Goal: Task Accomplishment & Management: Complete application form

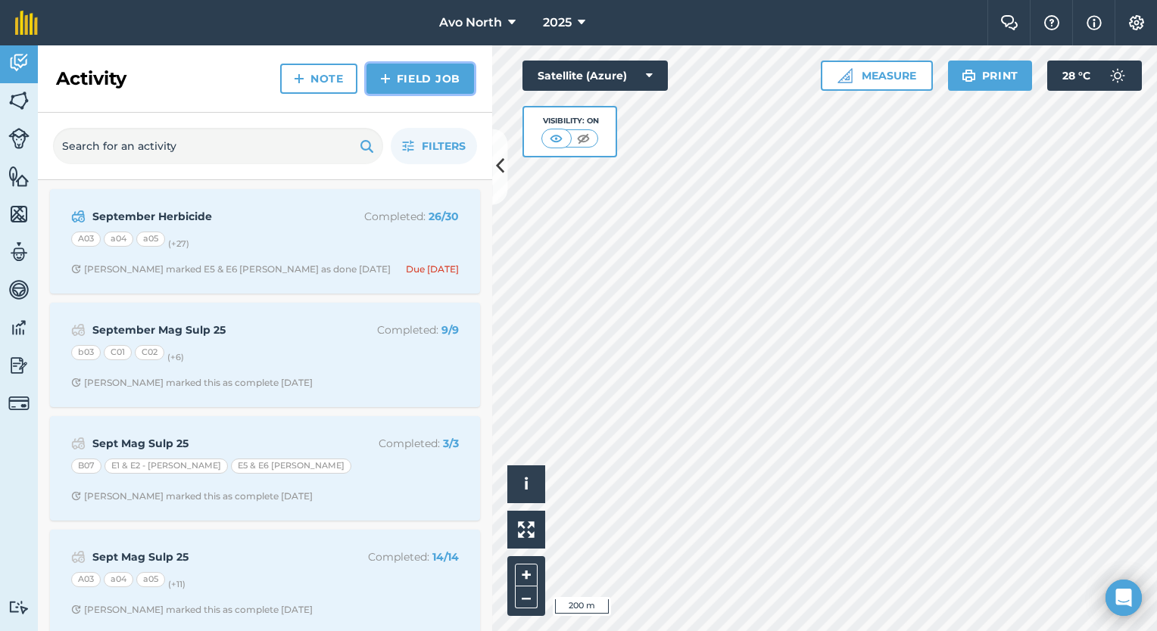
click at [406, 83] on link "Field Job" at bounding box center [419, 79] width 107 height 30
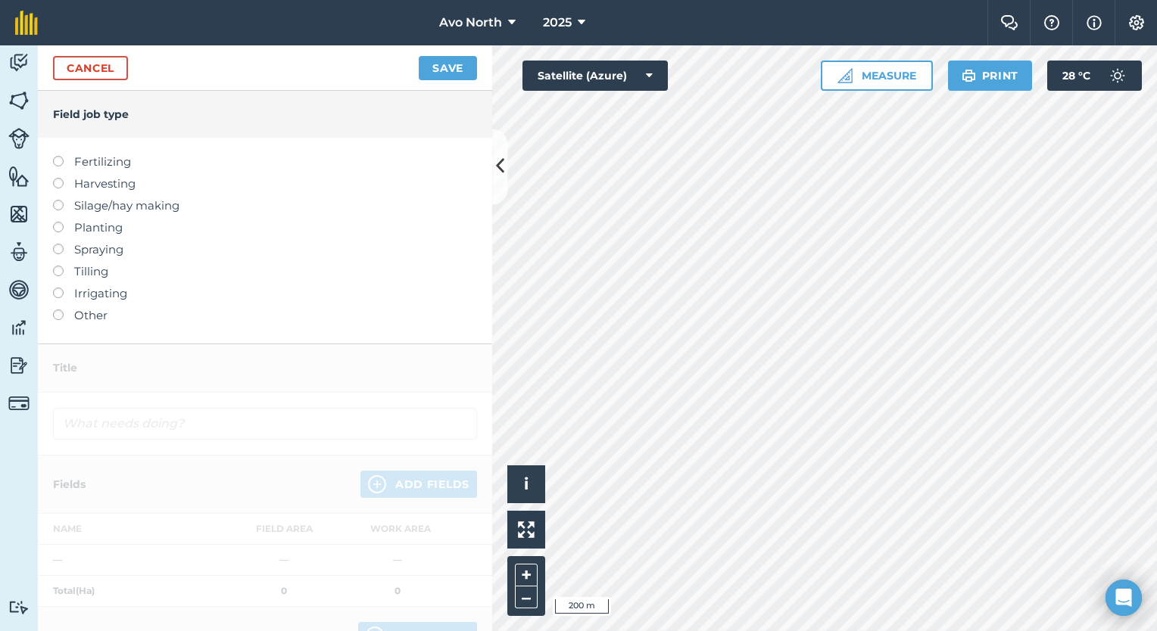
click at [59, 244] on label at bounding box center [63, 244] width 21 height 0
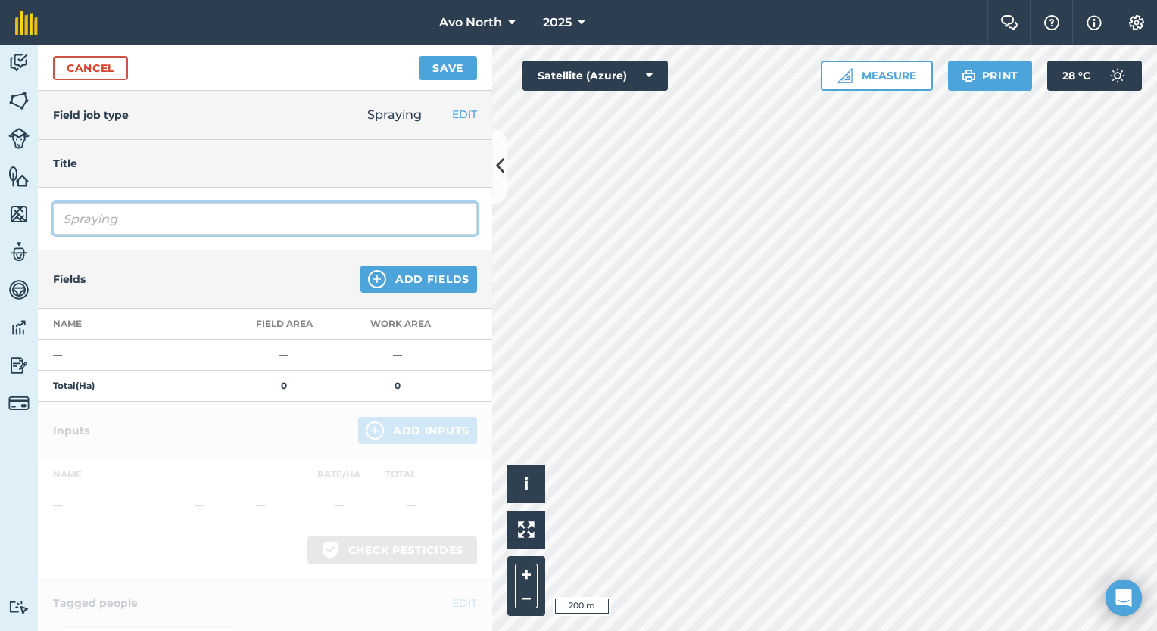
click at [198, 226] on input "Spraying" at bounding box center [265, 219] width 424 height 32
type input "Spraying Insecticide [DATE]"
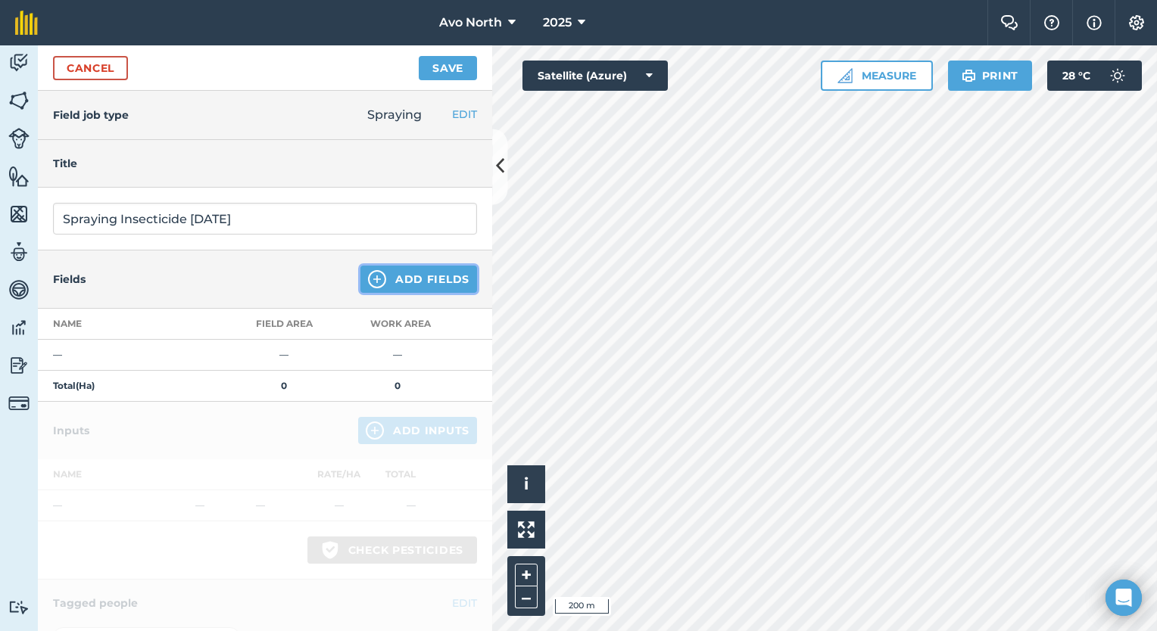
click at [369, 286] on img at bounding box center [377, 279] width 18 height 18
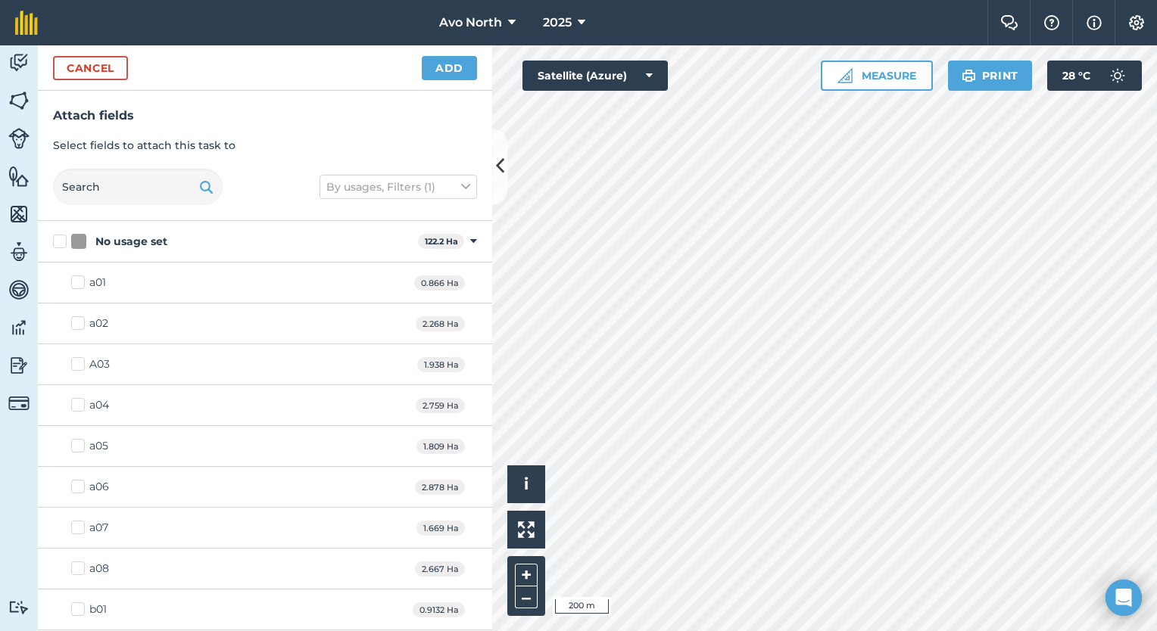
click at [67, 240] on label "No usage set" at bounding box center [232, 242] width 359 height 16
click at [63, 240] on input "No usage set" at bounding box center [58, 239] width 10 height 10
checkbox input "true"
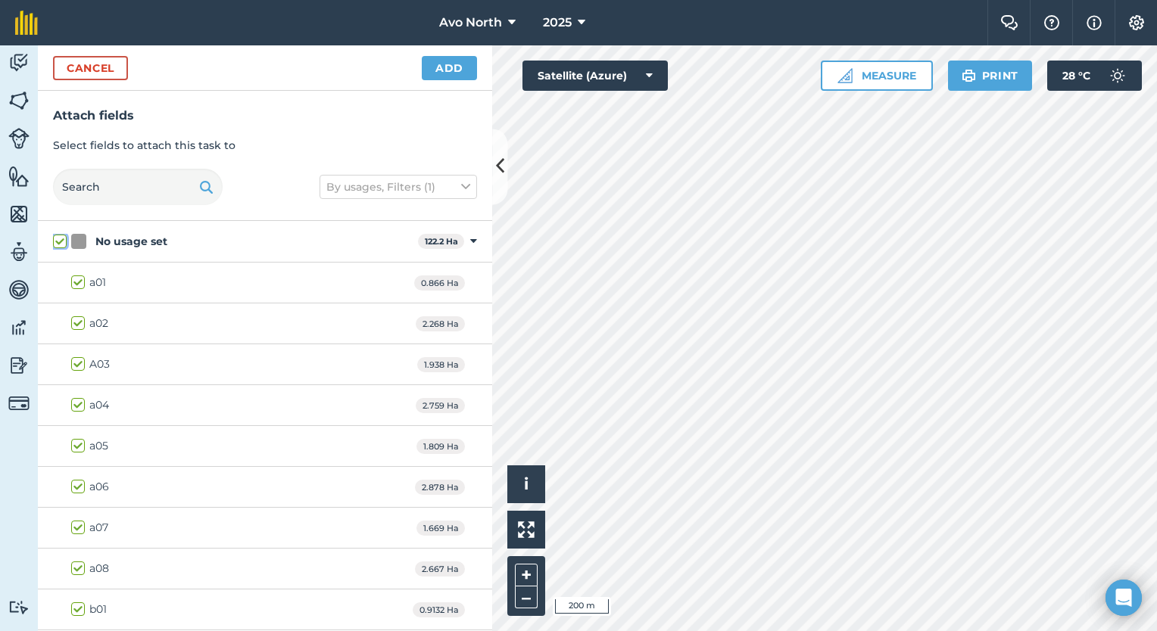
checkbox input "true"
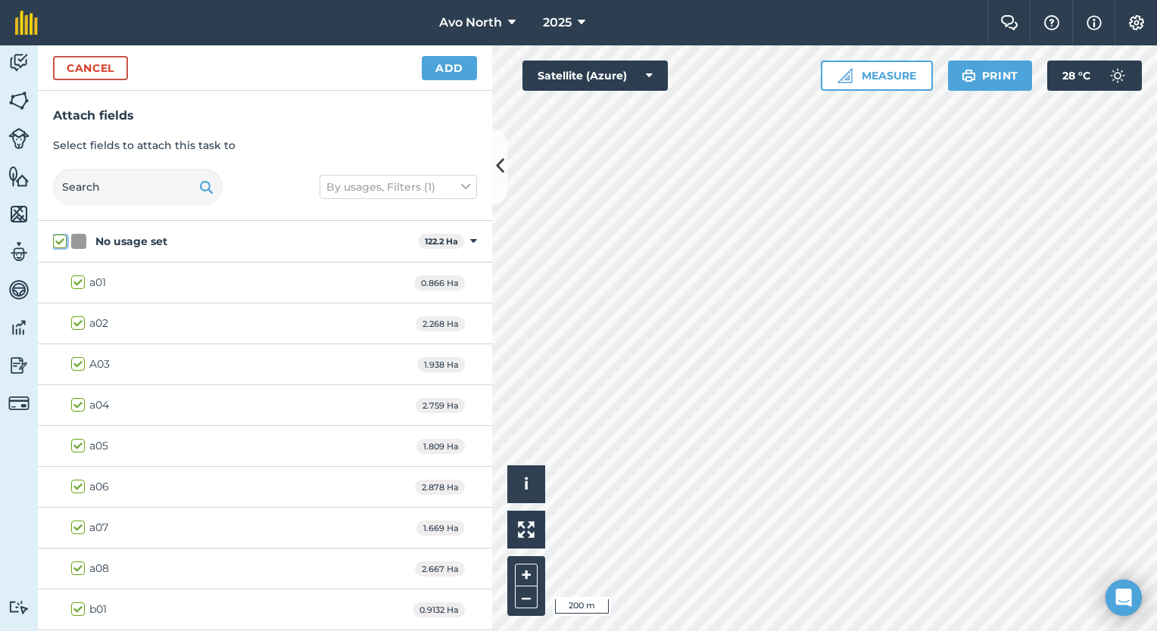
checkbox input "true"
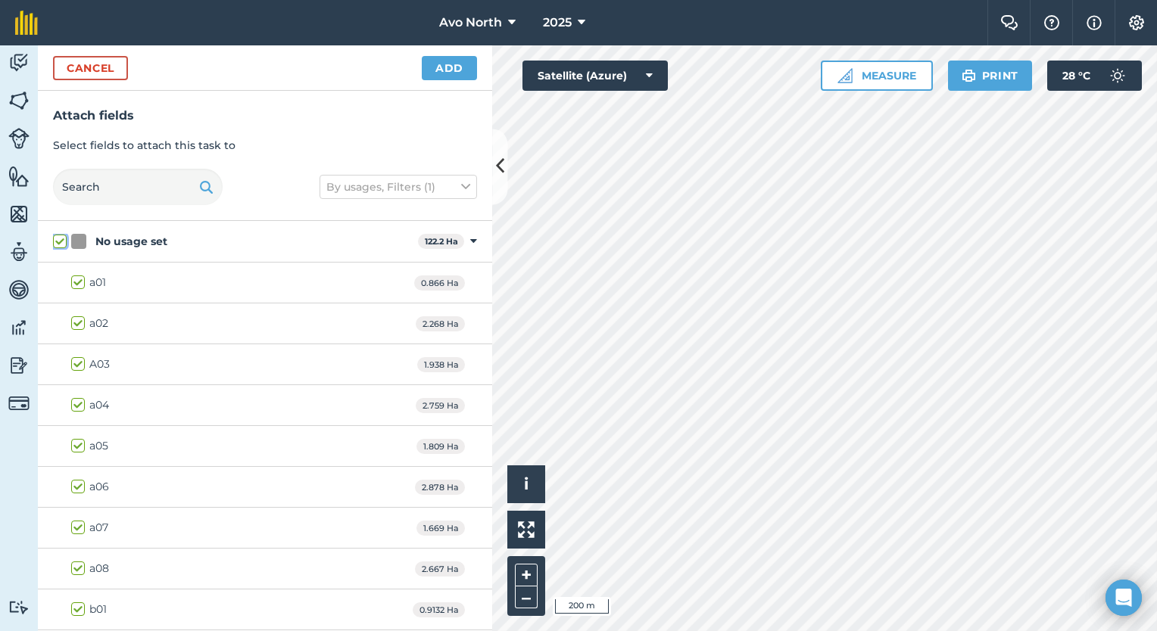
checkbox input "true"
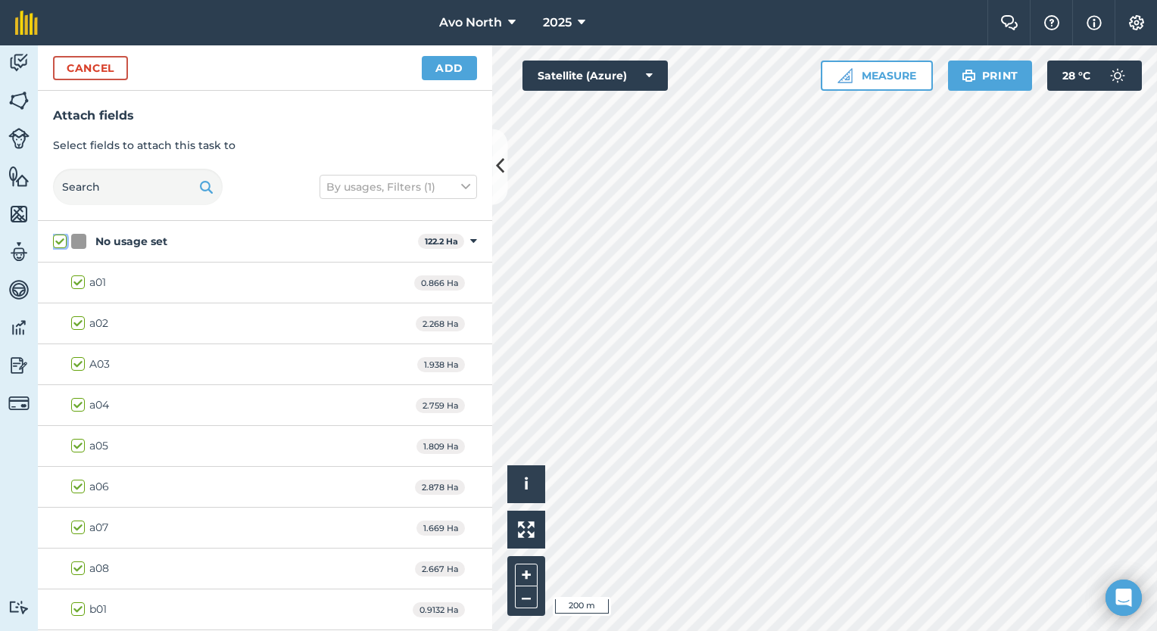
checkbox input "true"
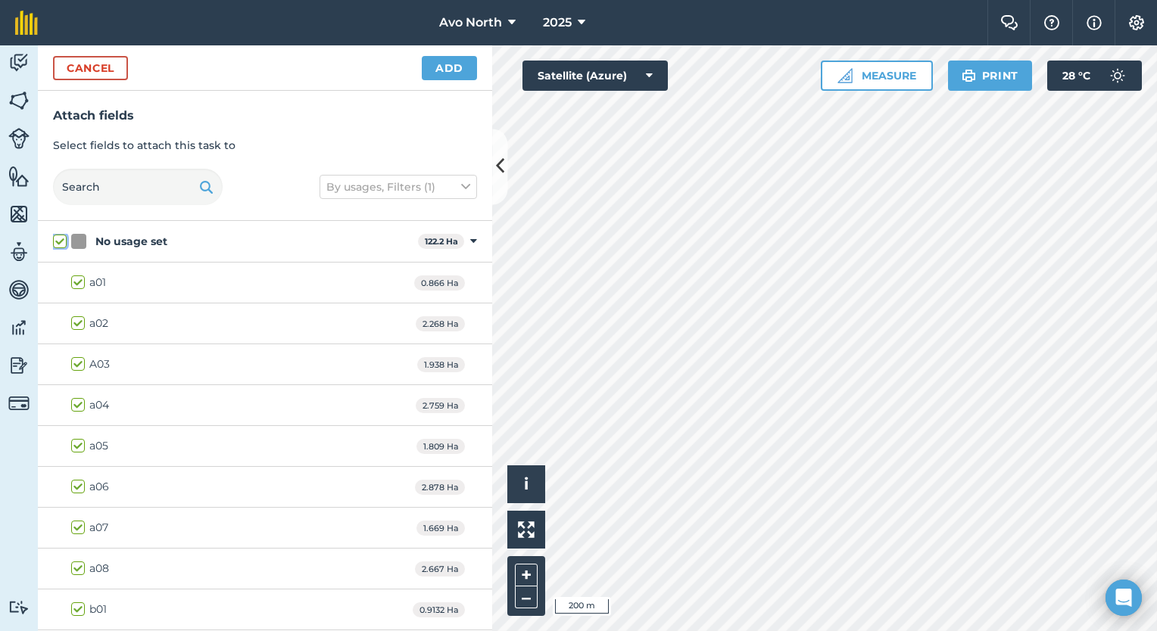
checkbox input "true"
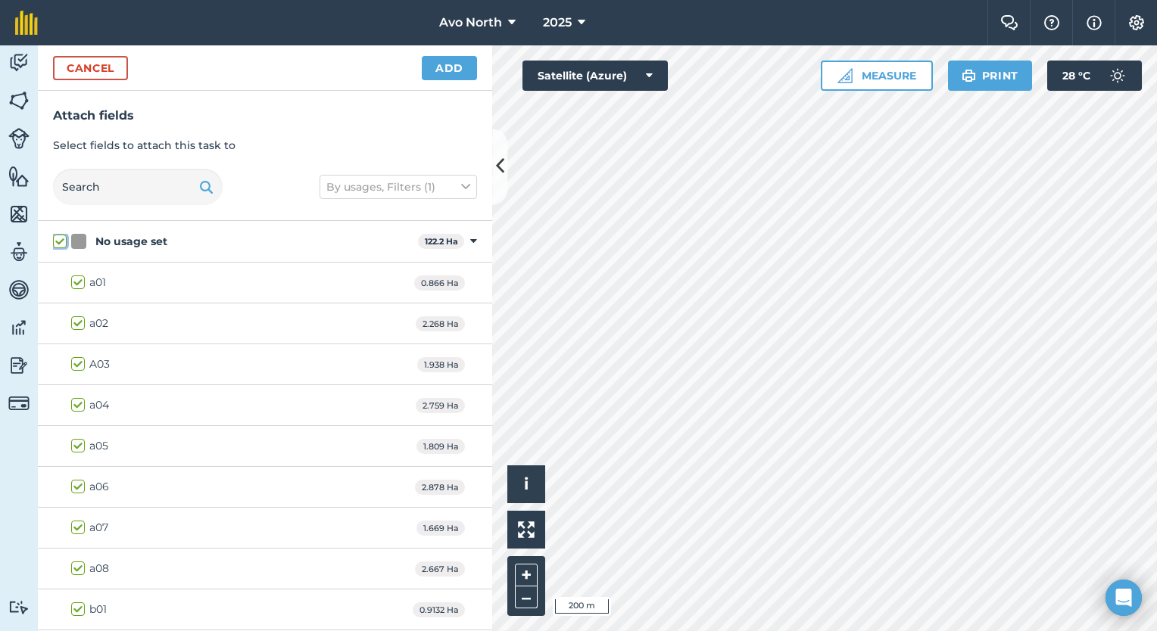
checkbox input "true"
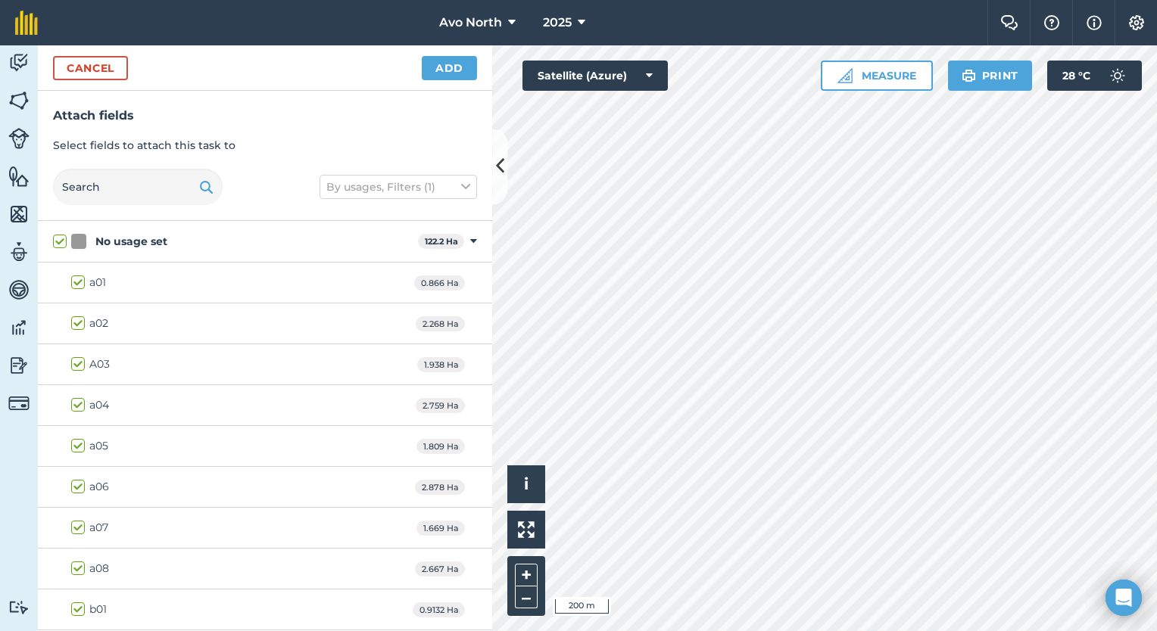
drag, startPoint x: 76, startPoint y: 282, endPoint x: 81, endPoint y: 304, distance: 22.6
click at [76, 282] on label "a01" at bounding box center [88, 283] width 35 height 16
click at [76, 282] on input "a01" at bounding box center [76, 280] width 10 height 10
checkbox input "false"
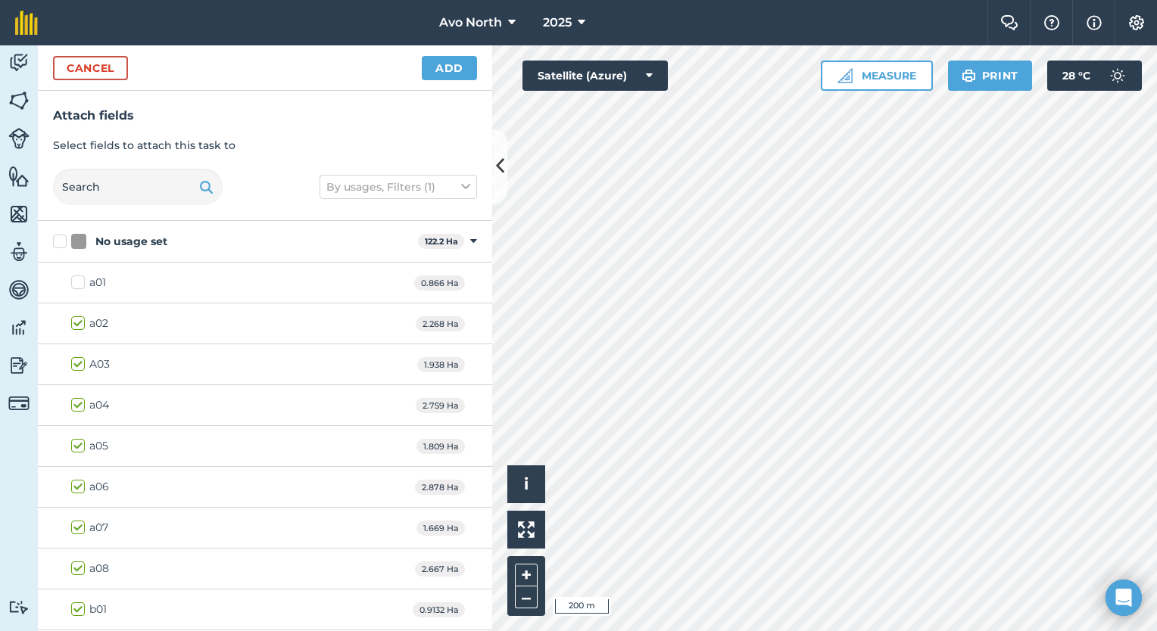
click at [77, 322] on label "a02" at bounding box center [89, 324] width 37 height 16
click at [77, 322] on input "a02" at bounding box center [76, 321] width 10 height 10
checkbox input "false"
drag, startPoint x: 454, startPoint y: 87, endPoint x: 472, endPoint y: 39, distance: 51.0
click at [454, 88] on div "Cancel Add" at bounding box center [265, 67] width 454 height 45
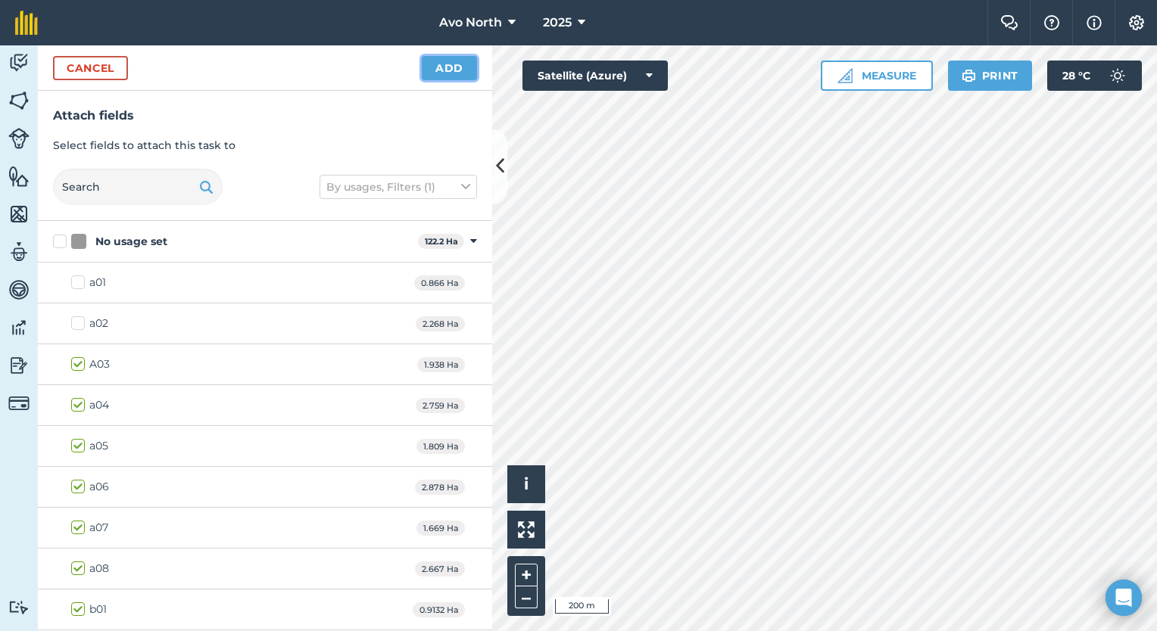
click at [463, 71] on button "Add" at bounding box center [449, 68] width 55 height 24
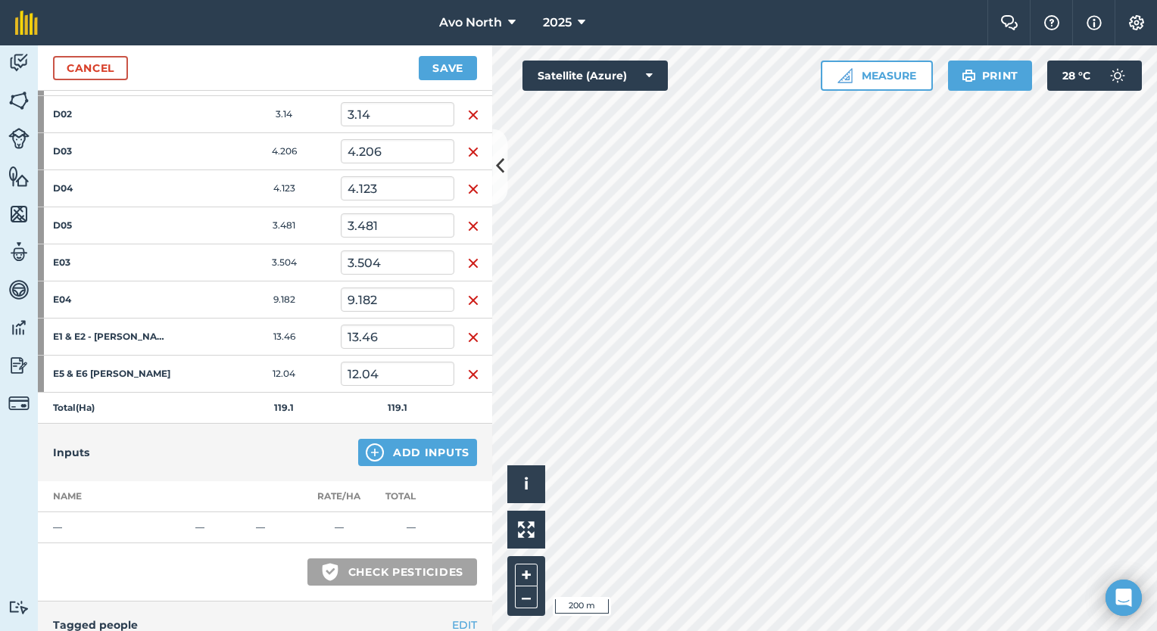
scroll to position [1262, 0]
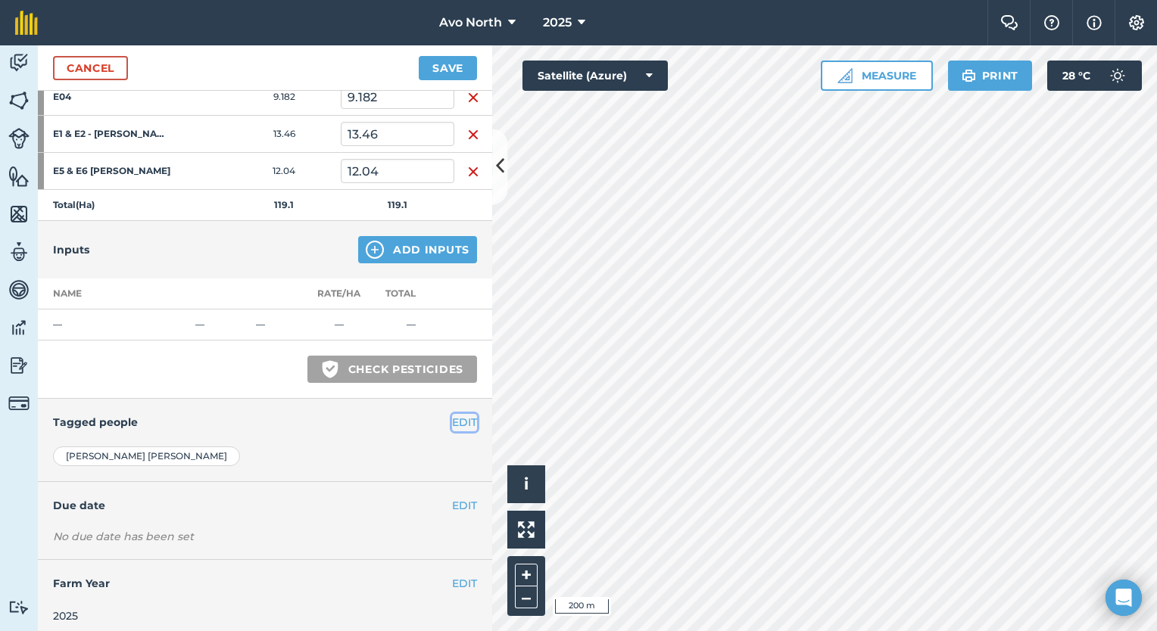
click at [452, 414] on button "EDIT" at bounding box center [464, 422] width 25 height 17
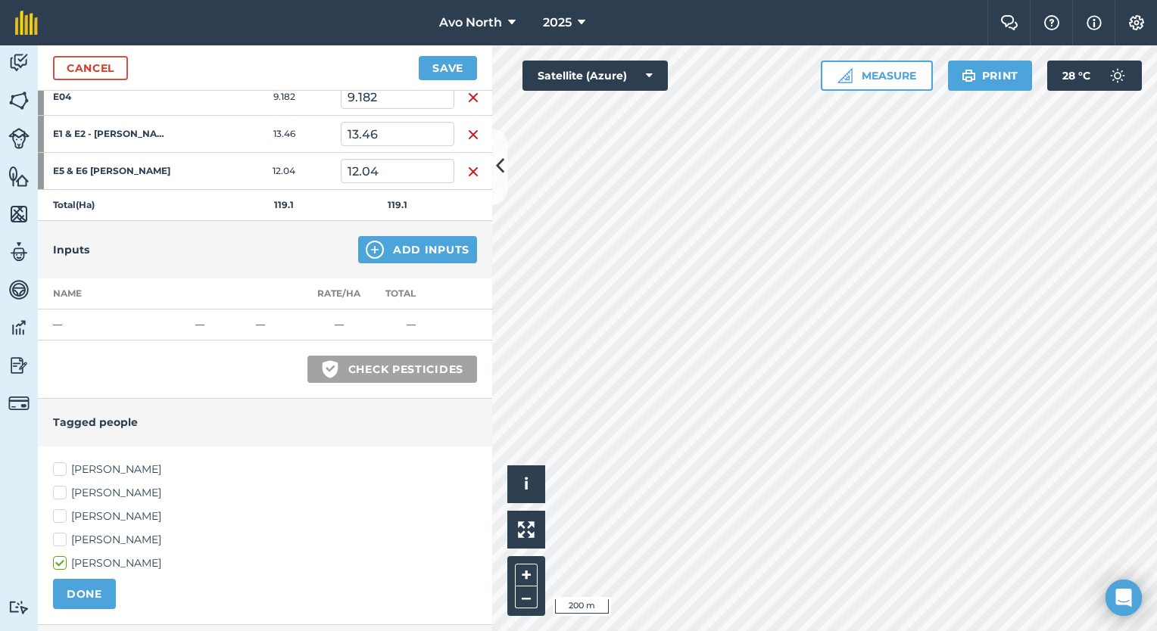
click at [56, 462] on label "[PERSON_NAME]" at bounding box center [265, 470] width 424 height 16
click at [56, 462] on input "[PERSON_NAME]" at bounding box center [58, 467] width 10 height 10
checkbox input "true"
click at [61, 534] on label "[PERSON_NAME]" at bounding box center [265, 540] width 424 height 16
click at [61, 534] on input "[PERSON_NAME]" at bounding box center [58, 537] width 10 height 10
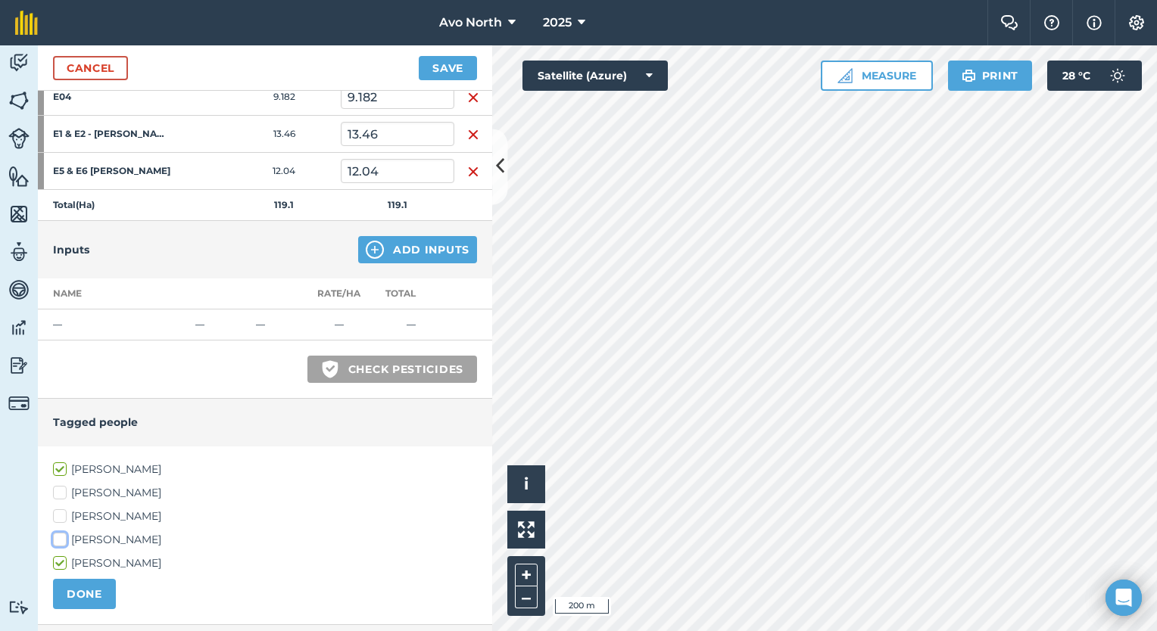
checkbox input "true"
click at [83, 593] on button "DONE" at bounding box center [84, 594] width 63 height 30
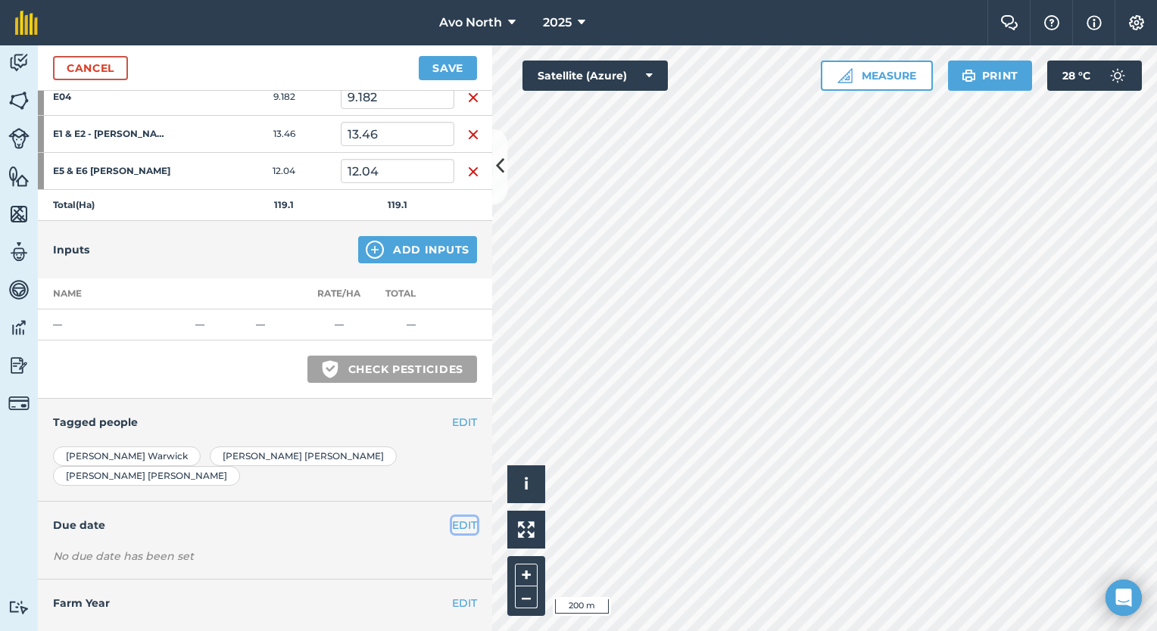
click at [452, 517] on button "EDIT" at bounding box center [464, 525] width 25 height 17
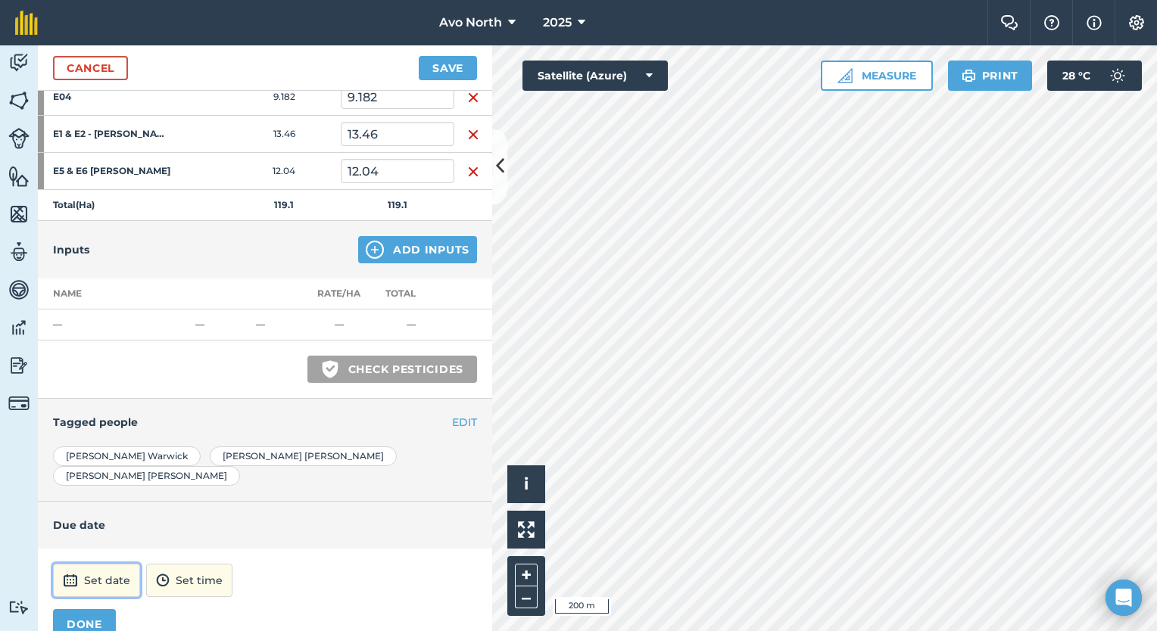
click at [88, 564] on button "Set date" at bounding box center [96, 580] width 87 height 33
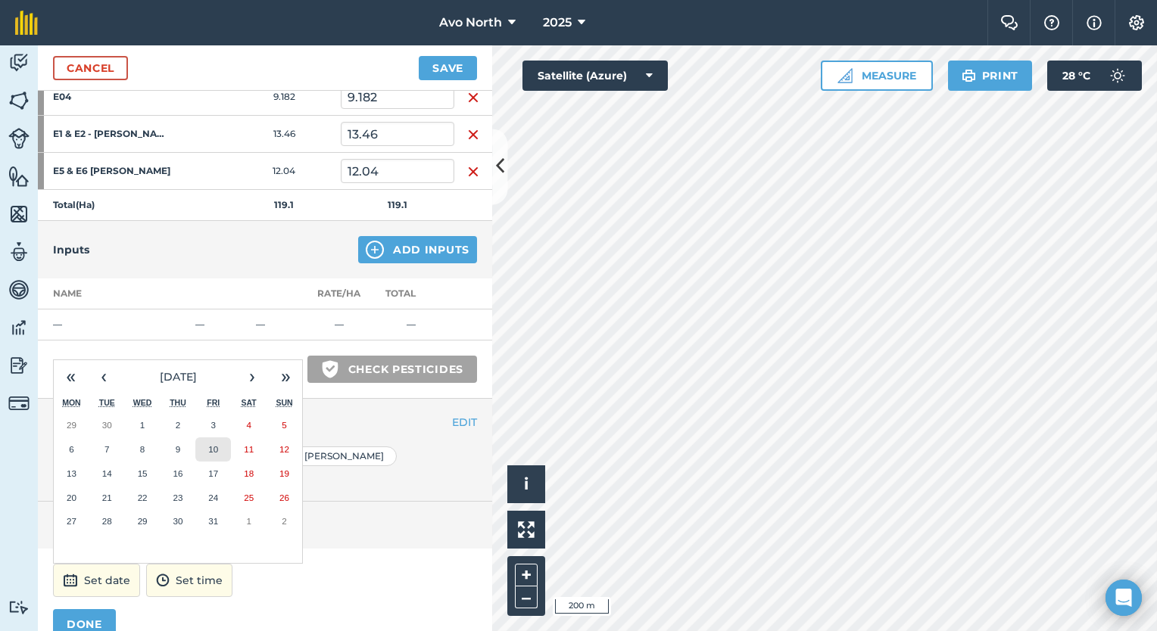
click at [215, 444] on abbr "10" at bounding box center [213, 449] width 10 height 10
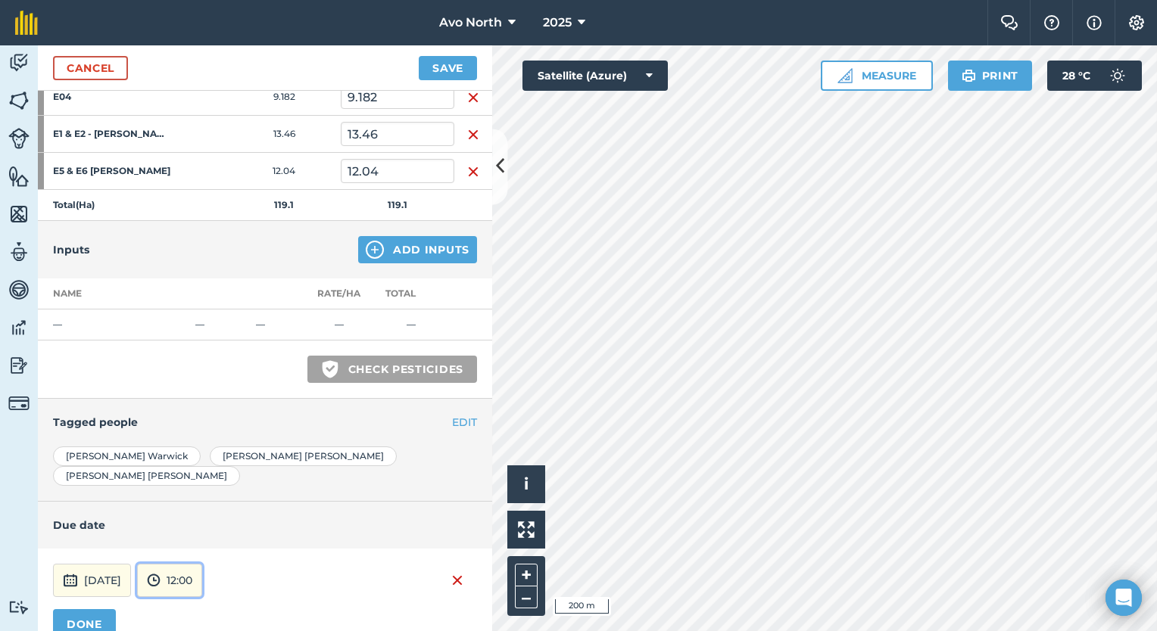
click at [202, 564] on button "12:00" at bounding box center [169, 580] width 65 height 33
click at [203, 413] on button "07:30" at bounding box center [173, 425] width 71 height 24
click at [86, 609] on button "DONE" at bounding box center [84, 624] width 63 height 30
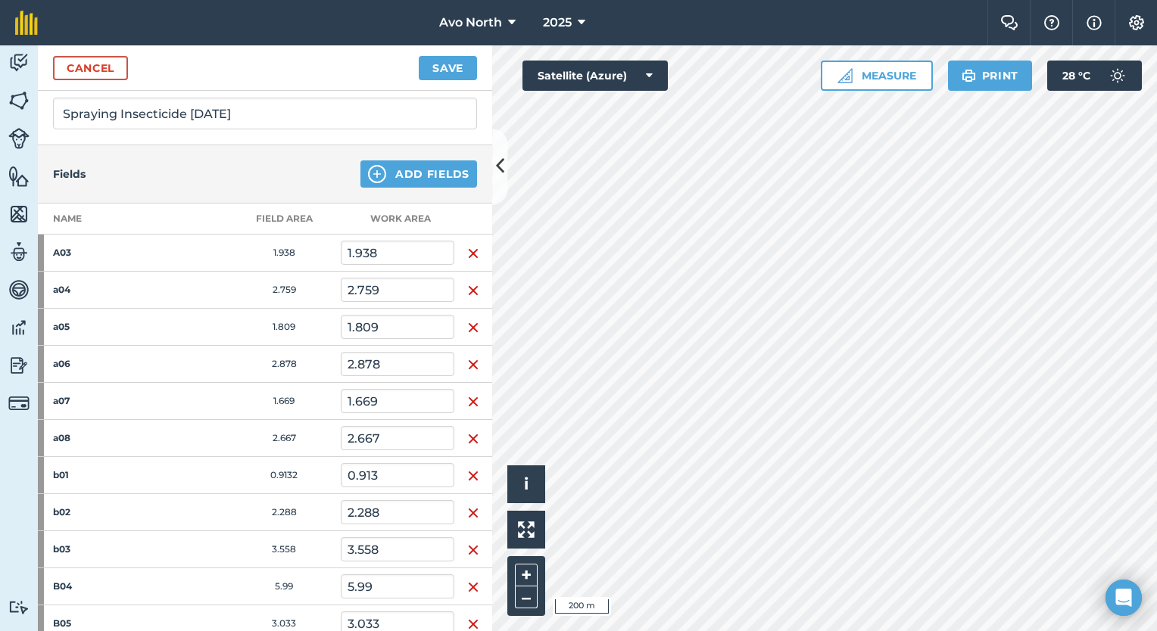
scroll to position [0, 0]
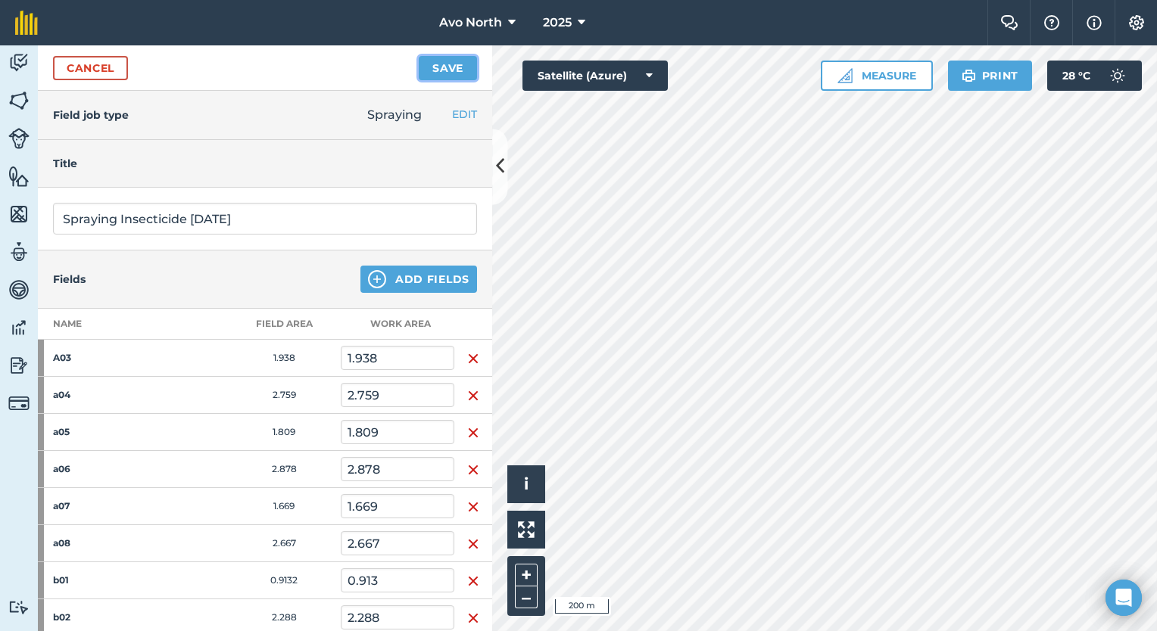
click at [441, 71] on button "Save" at bounding box center [448, 68] width 58 height 24
